Goal: Book appointment/travel/reservation

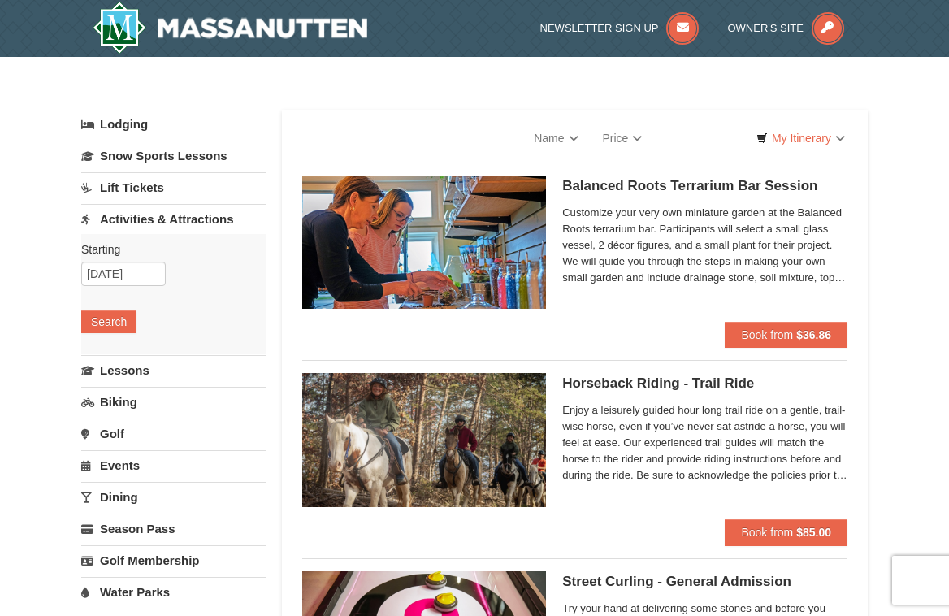
select select "10"
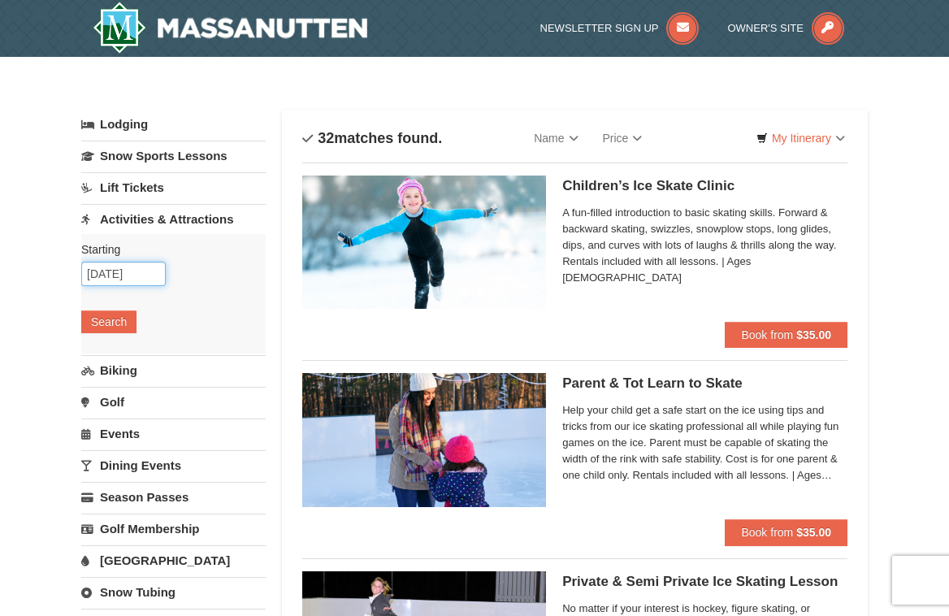
click at [118, 279] on input "12/23/2025" at bounding box center [123, 274] width 84 height 24
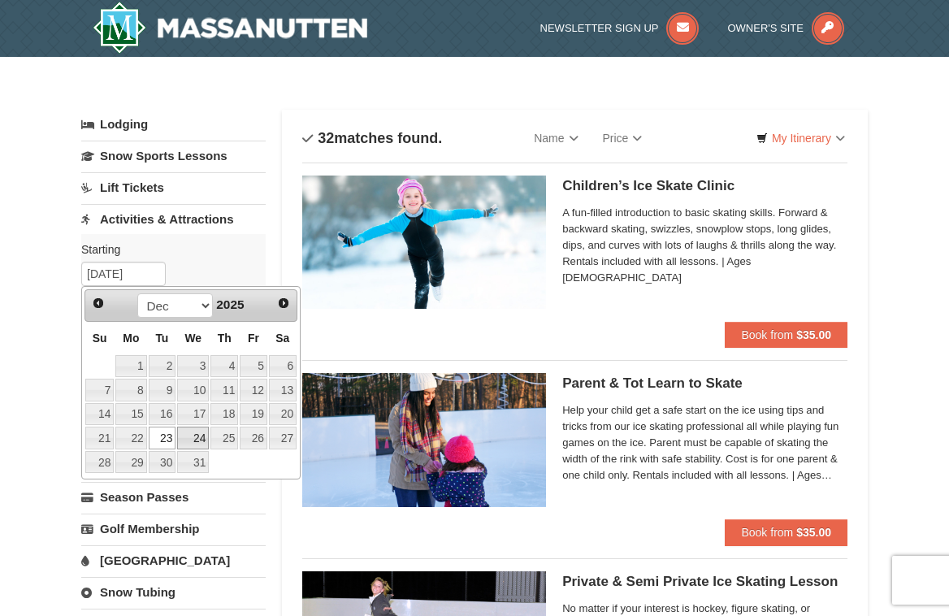
click at [195, 430] on link "24" at bounding box center [193, 437] width 32 height 23
type input "12/24/2025"
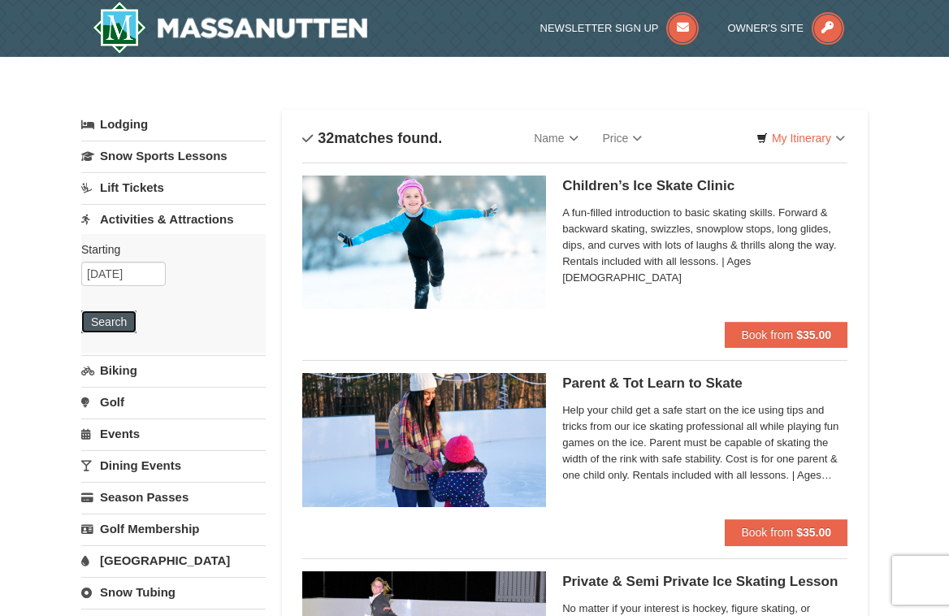
click at [110, 328] on button "Search" at bounding box center [108, 321] width 55 height 23
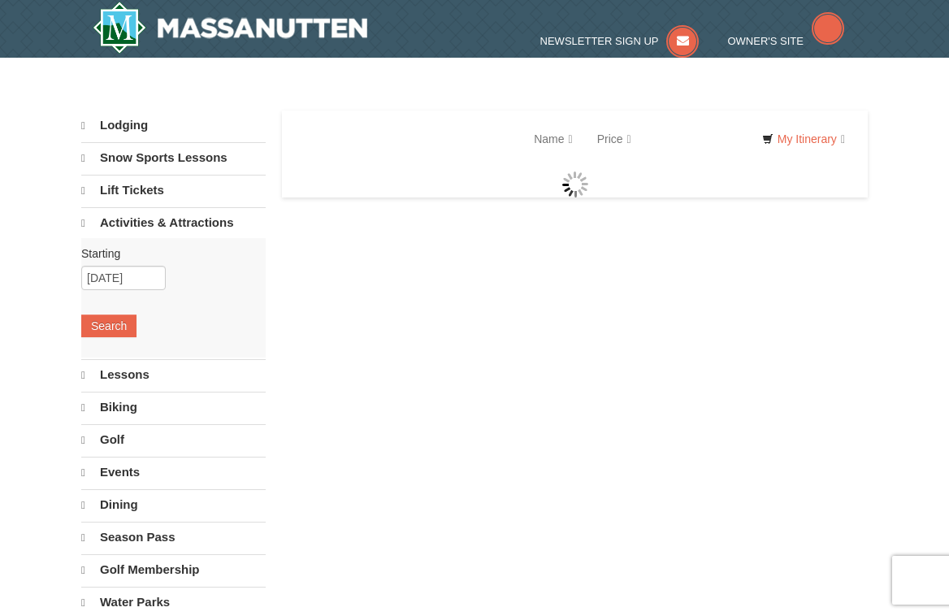
select select "10"
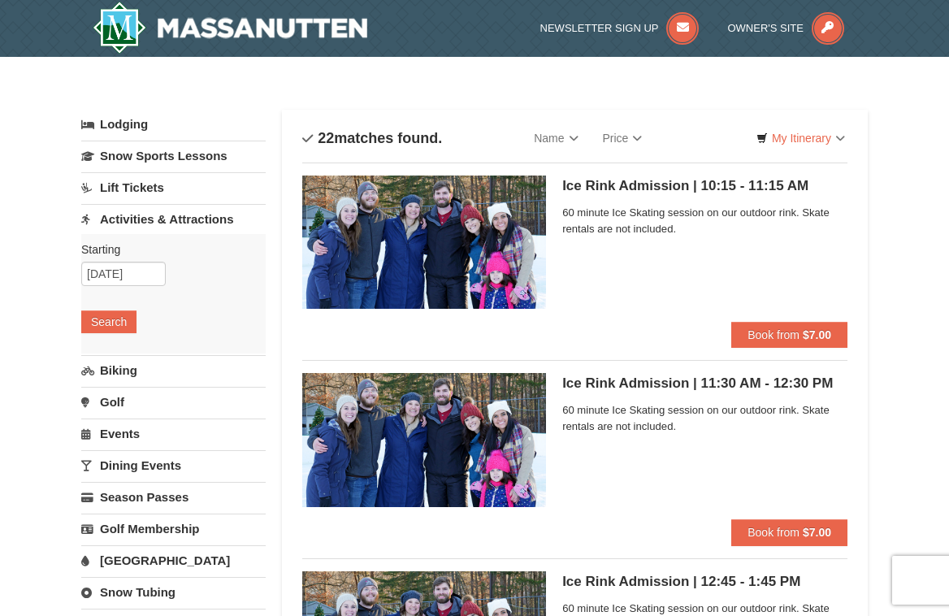
click at [227, 429] on link "Events" at bounding box center [173, 433] width 184 height 30
click at [114, 414] on button "Search" at bounding box center [108, 416] width 55 height 23
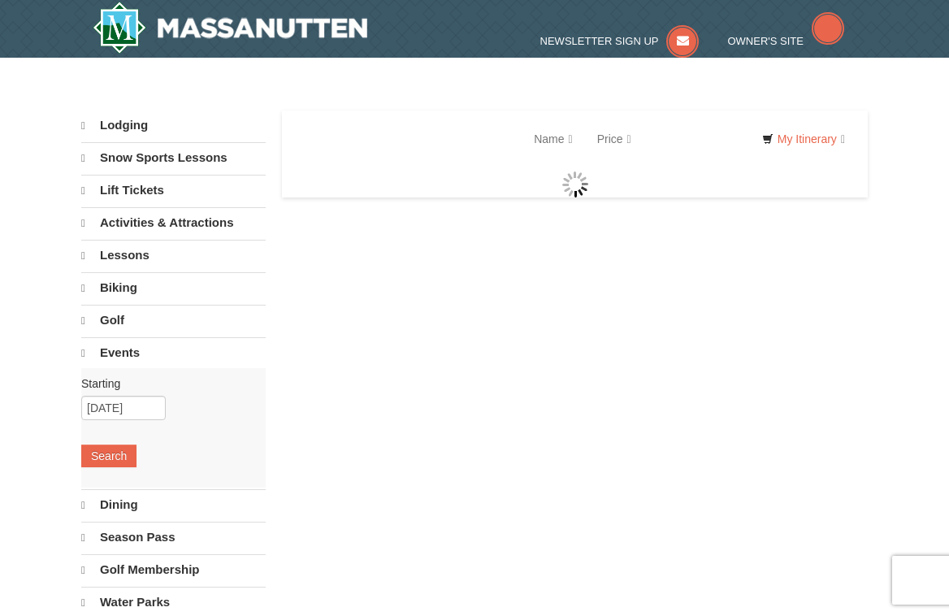
select select "10"
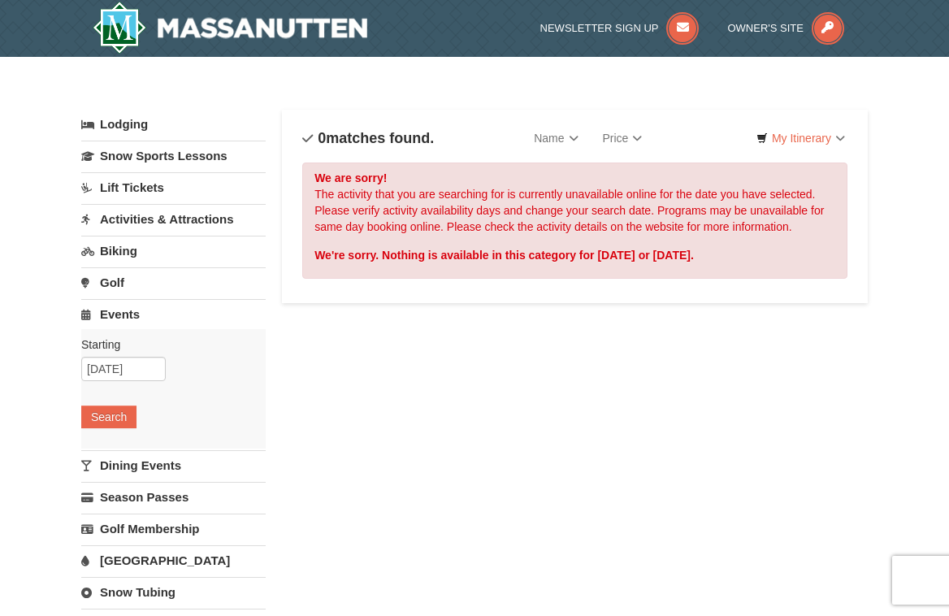
click at [217, 468] on link "Dining Events" at bounding box center [173, 465] width 184 height 30
click at [124, 447] on button "Search" at bounding box center [108, 448] width 55 height 23
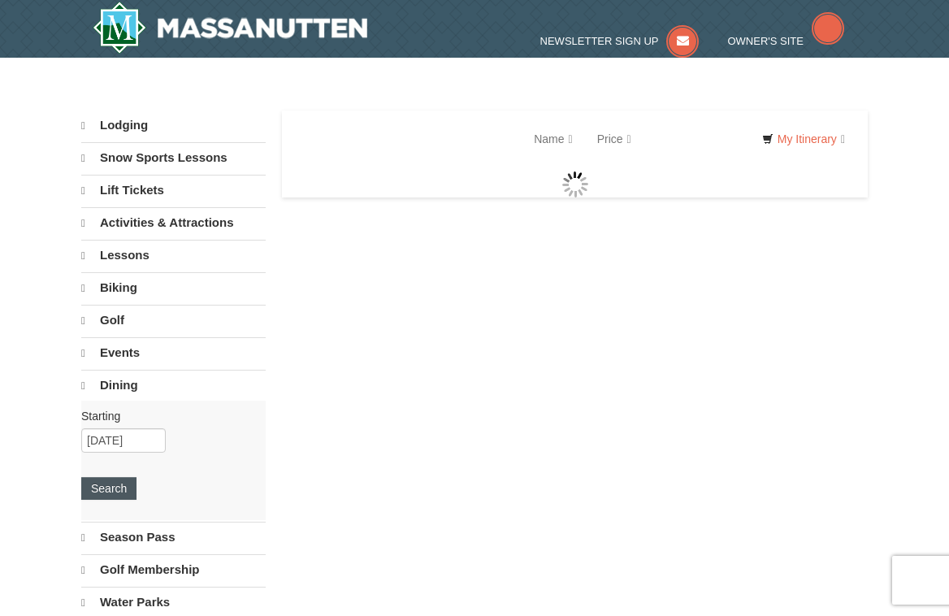
select select "10"
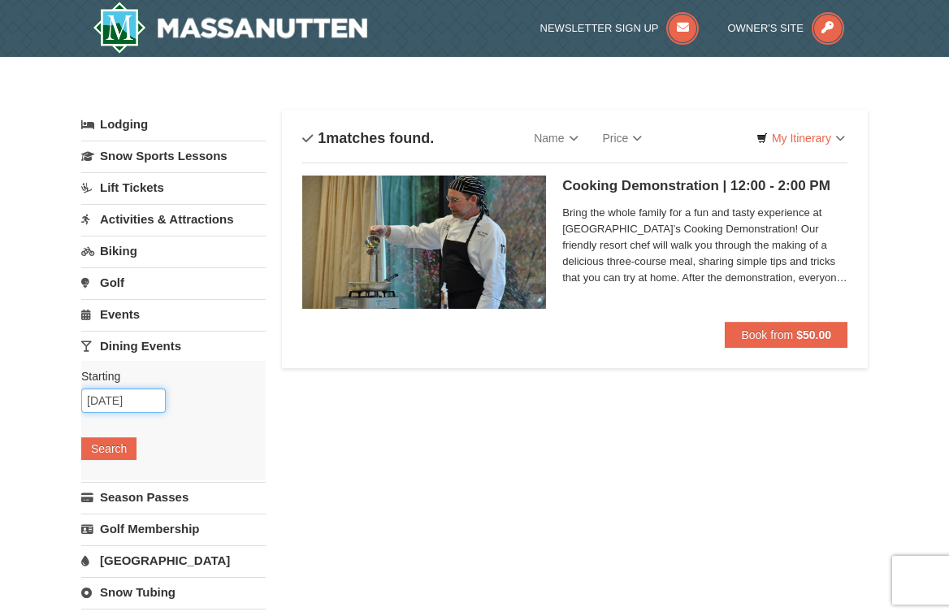
click at [126, 396] on input "12/24/2025" at bounding box center [123, 400] width 84 height 24
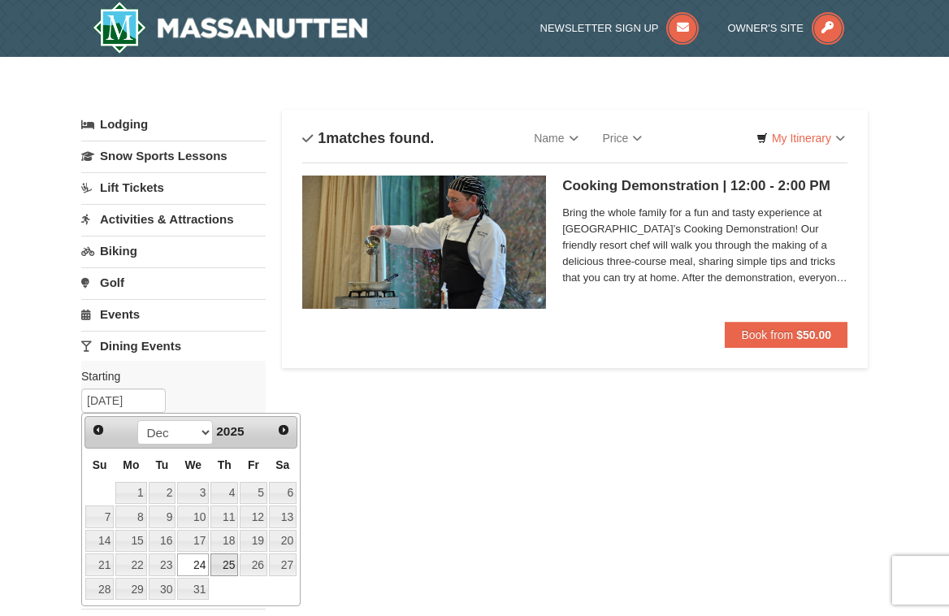
click at [225, 559] on link "25" at bounding box center [224, 564] width 28 height 23
type input "[DATE]"
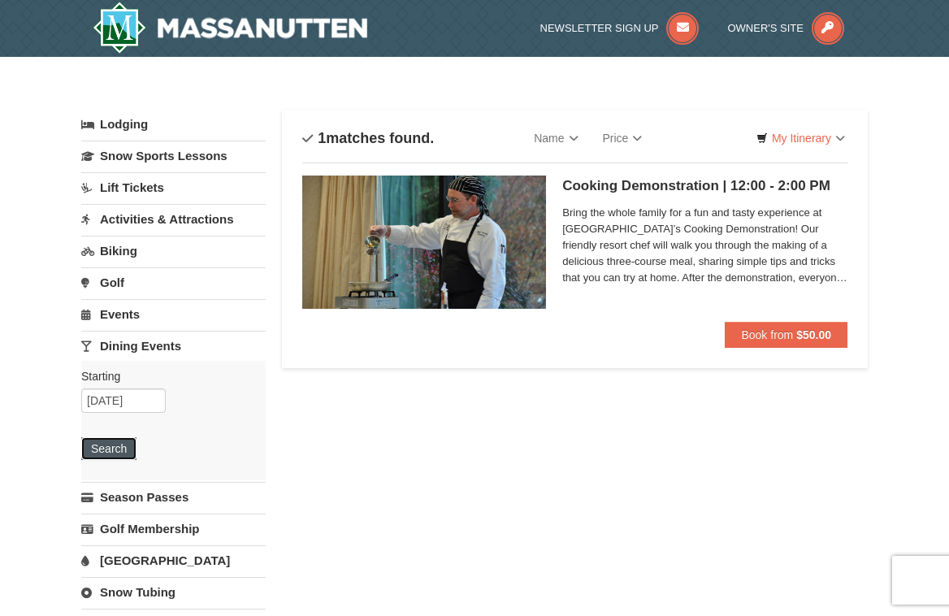
click at [123, 455] on button "Search" at bounding box center [108, 448] width 55 height 23
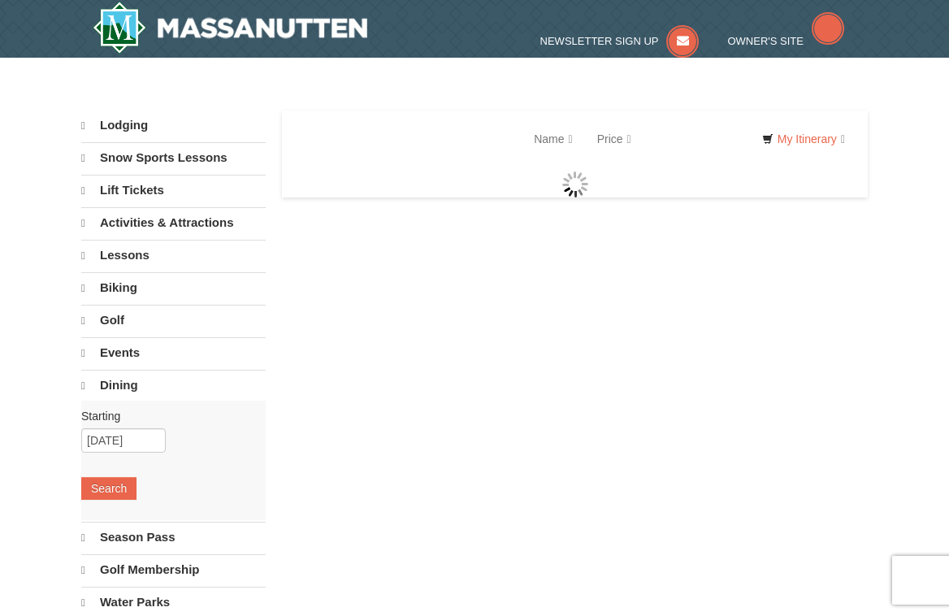
select select "10"
